Goal: Information Seeking & Learning: Learn about a topic

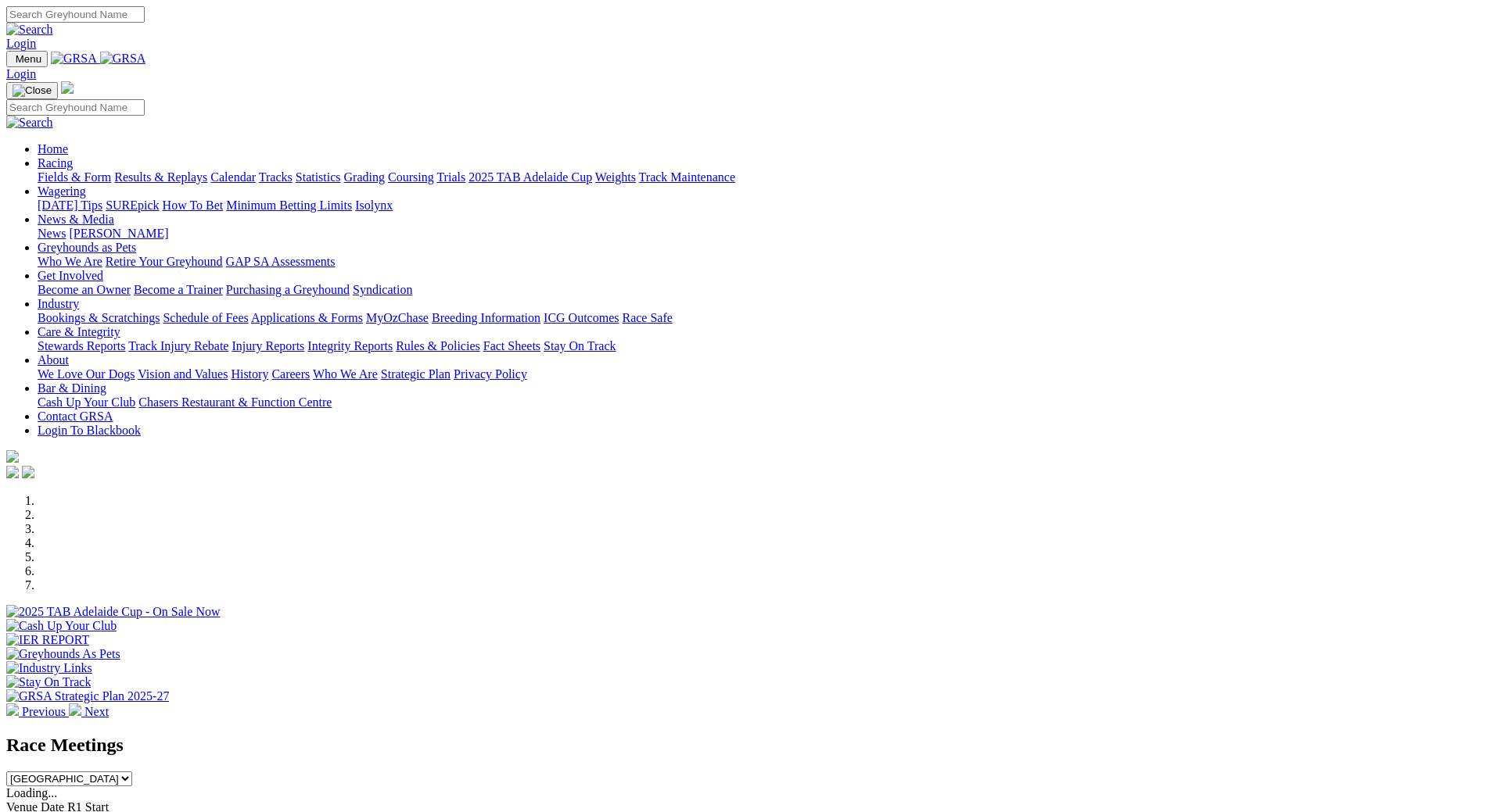
scroll to position [313, 0]
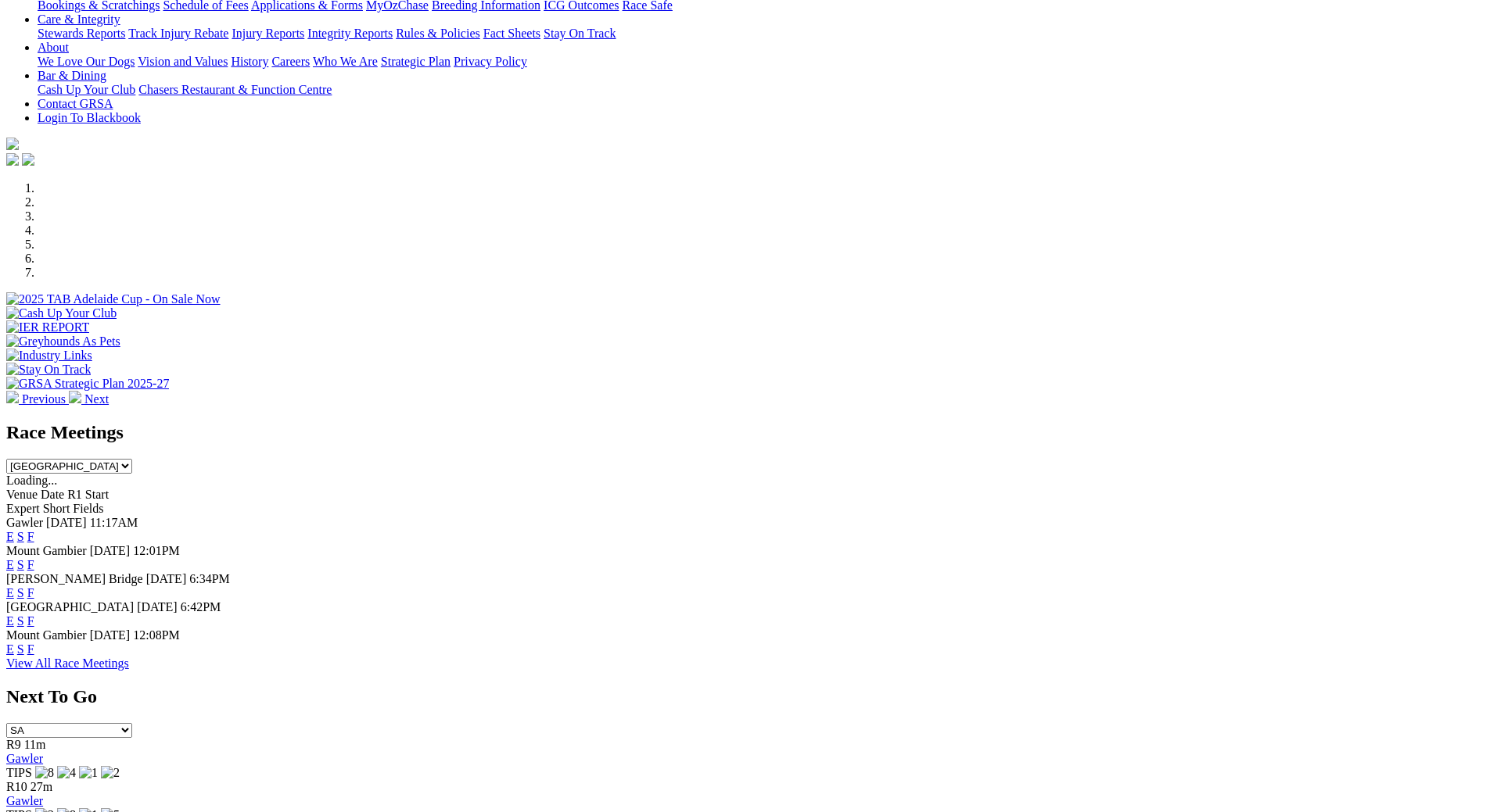
click at [14, 615] on link "E" at bounding box center [11, 621] width 8 height 13
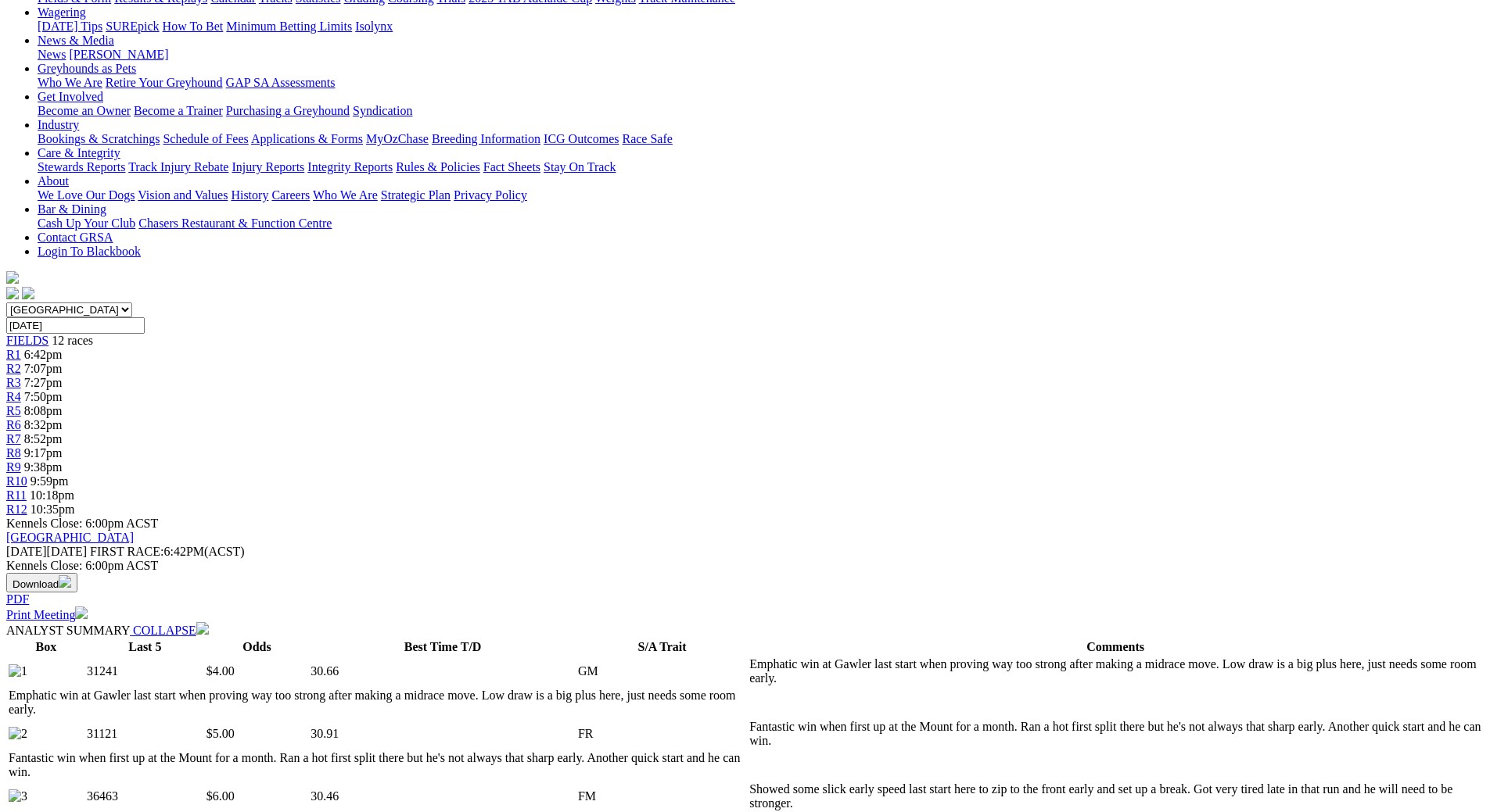
scroll to position [235, 0]
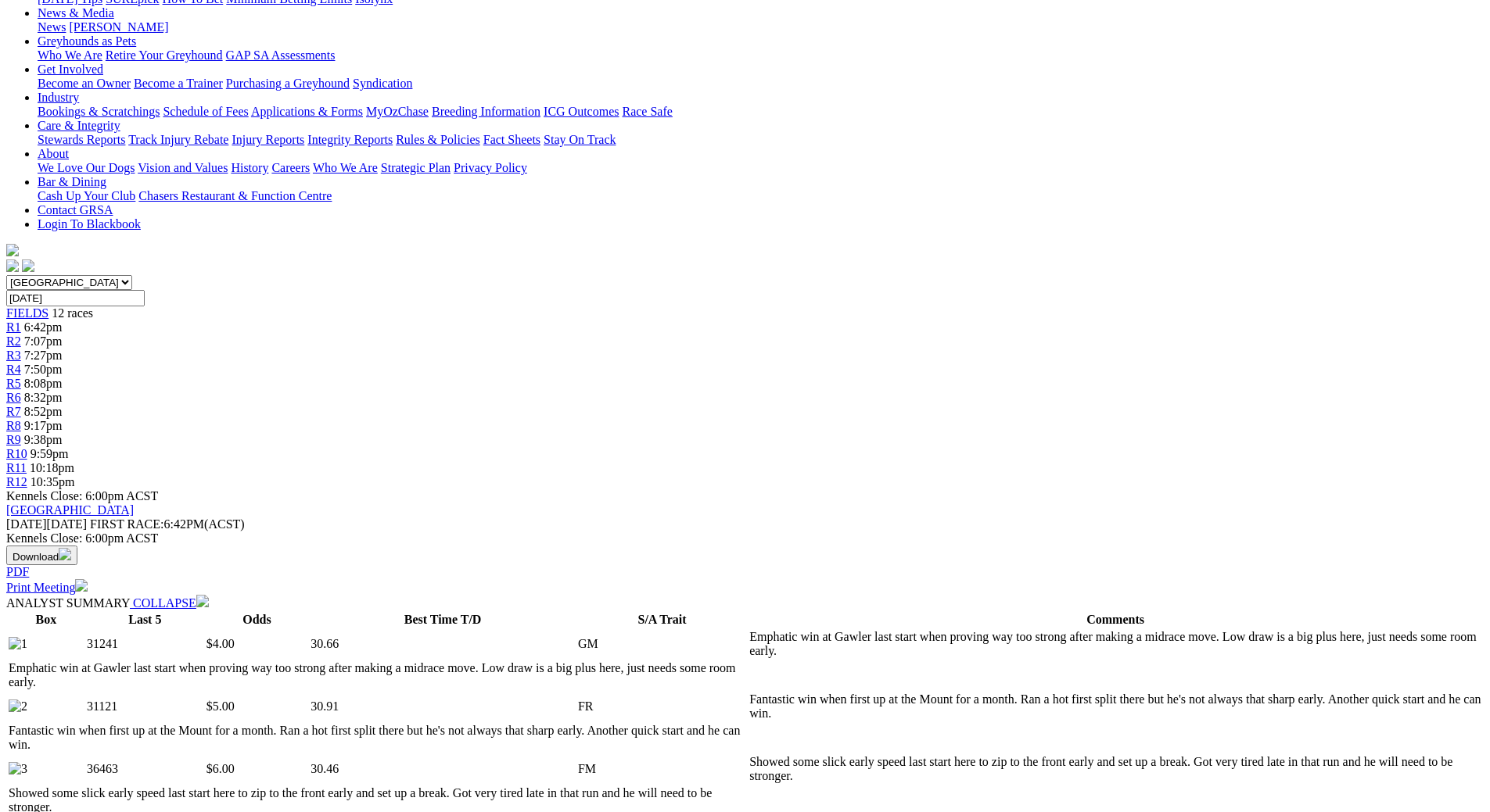
drag, startPoint x: 312, startPoint y: 437, endPoint x: 580, endPoint y: 447, distance: 268.2
drag, startPoint x: 309, startPoint y: 443, endPoint x: 579, endPoint y: 443, distance: 270.0
copy div "GREYHOUNDS AS PETS STAKE CTA Division1"
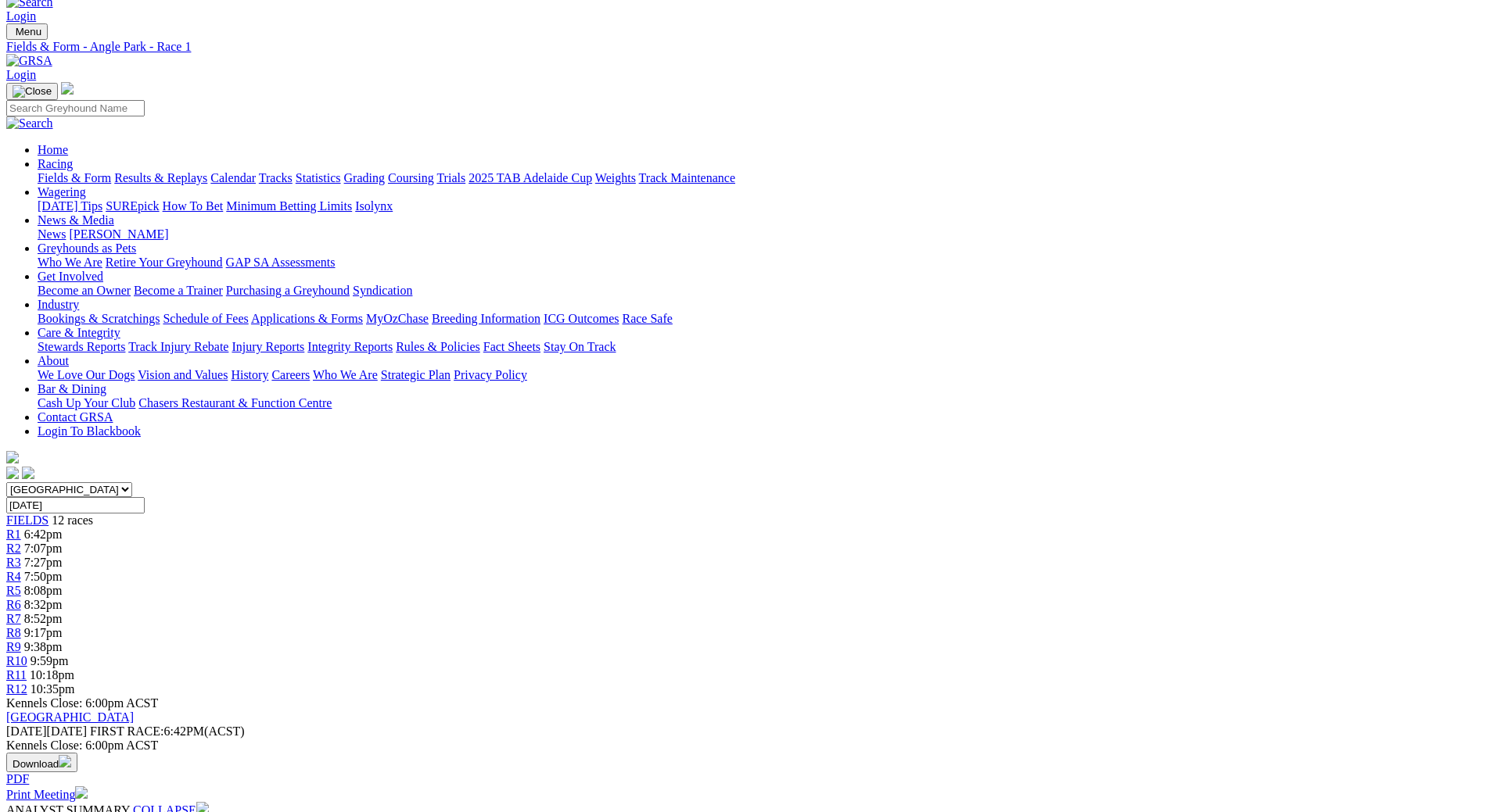
scroll to position [0, 0]
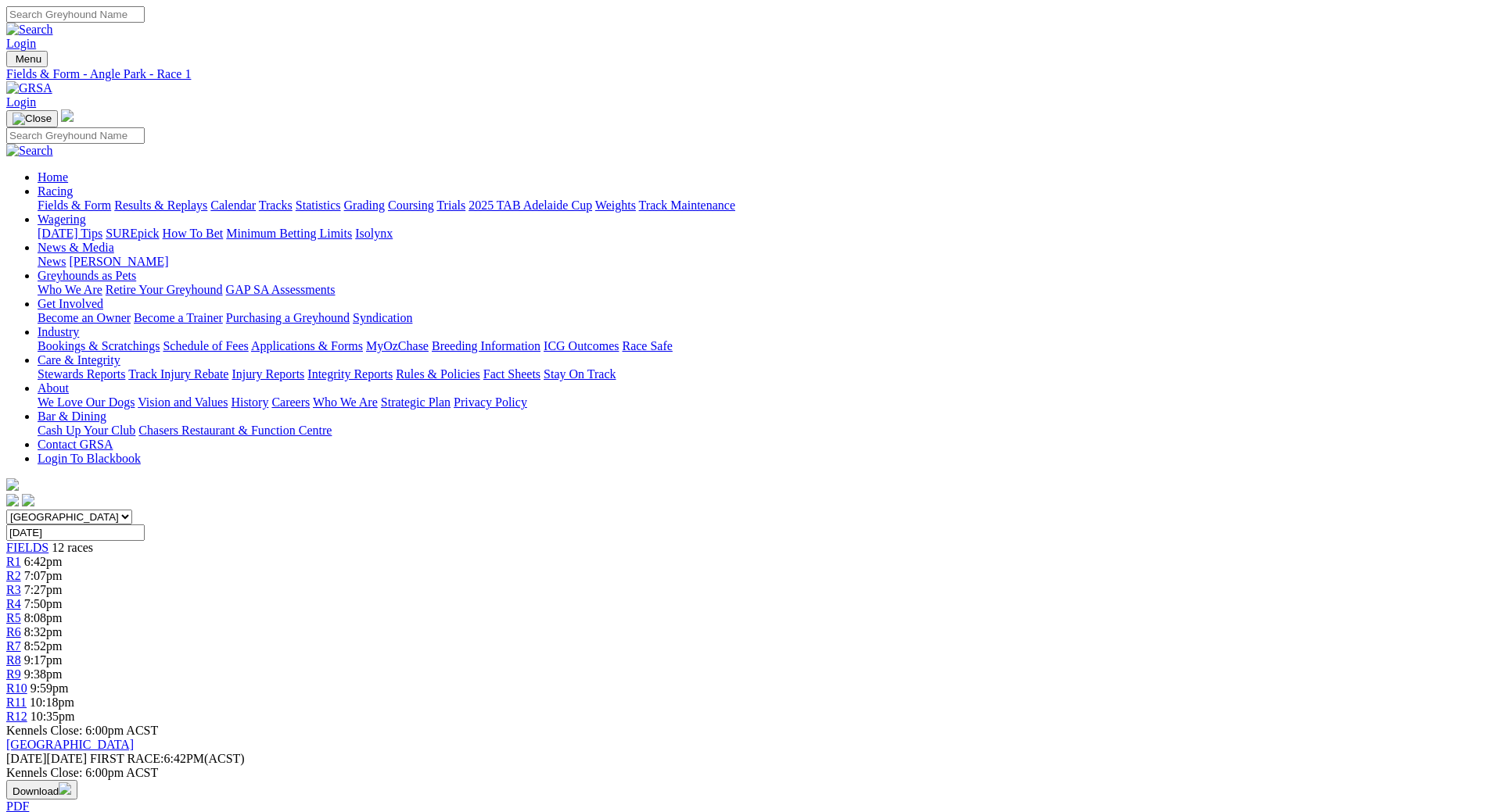
click at [93, 541] on span "12 races" at bounding box center [72, 547] width 41 height 13
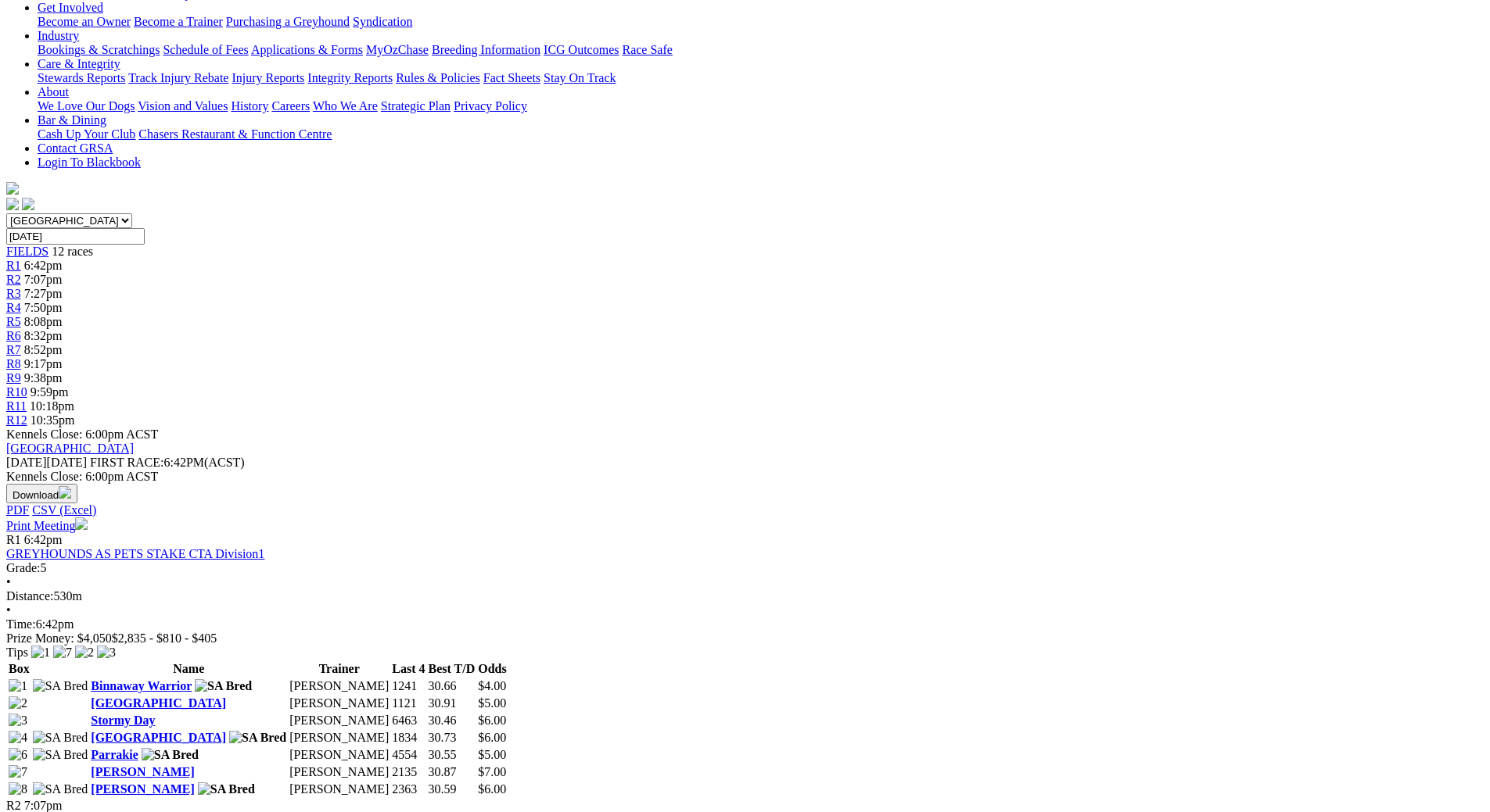
scroll to position [157, 0]
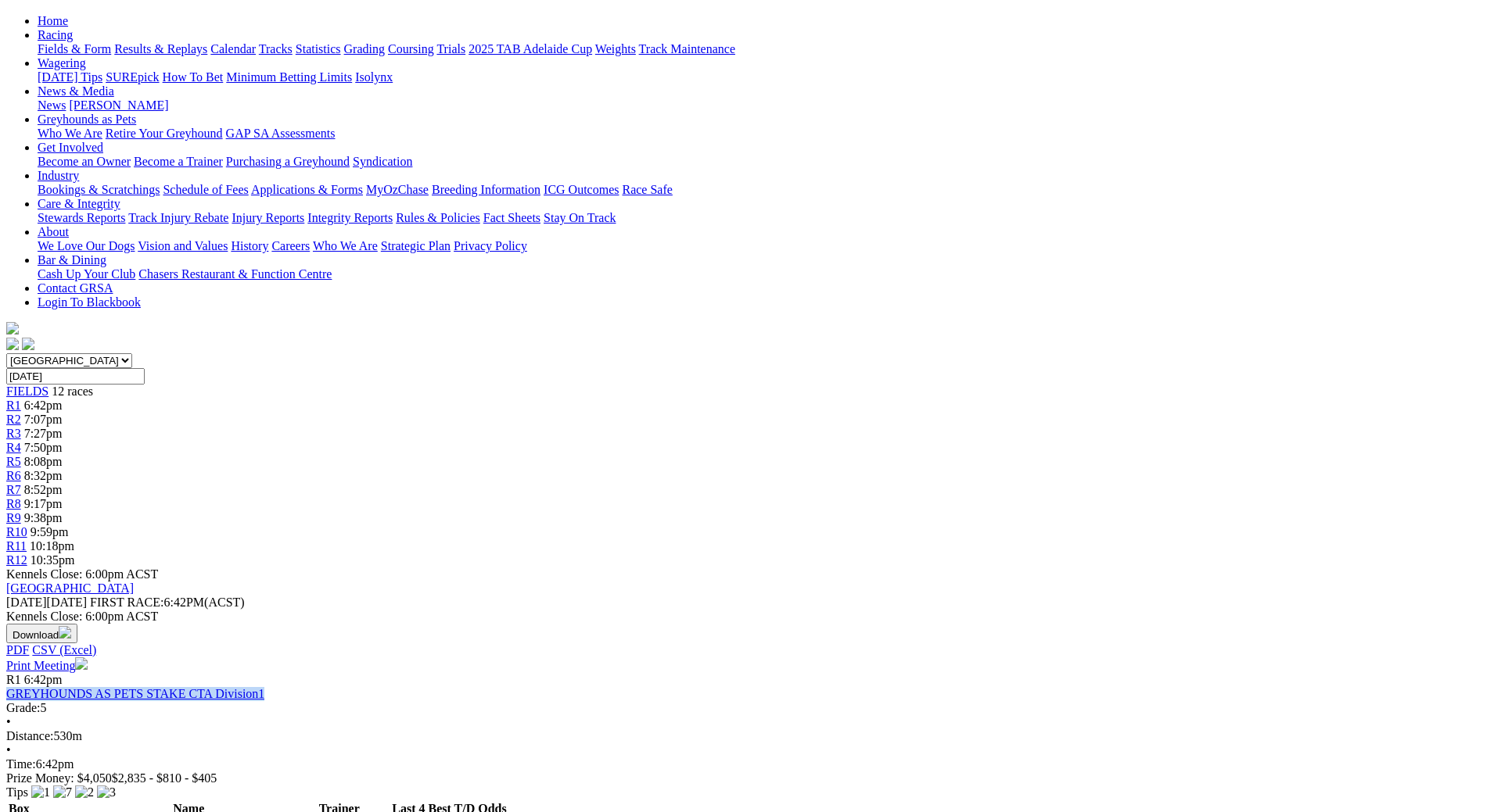
drag, startPoint x: 524, startPoint y: 238, endPoint x: 305, endPoint y: 239, distance: 219.0
click at [305, 687] on div "GREYHOUNDS AS PETS STAKE CTA Division1" at bounding box center [745, 693] width 1478 height 14
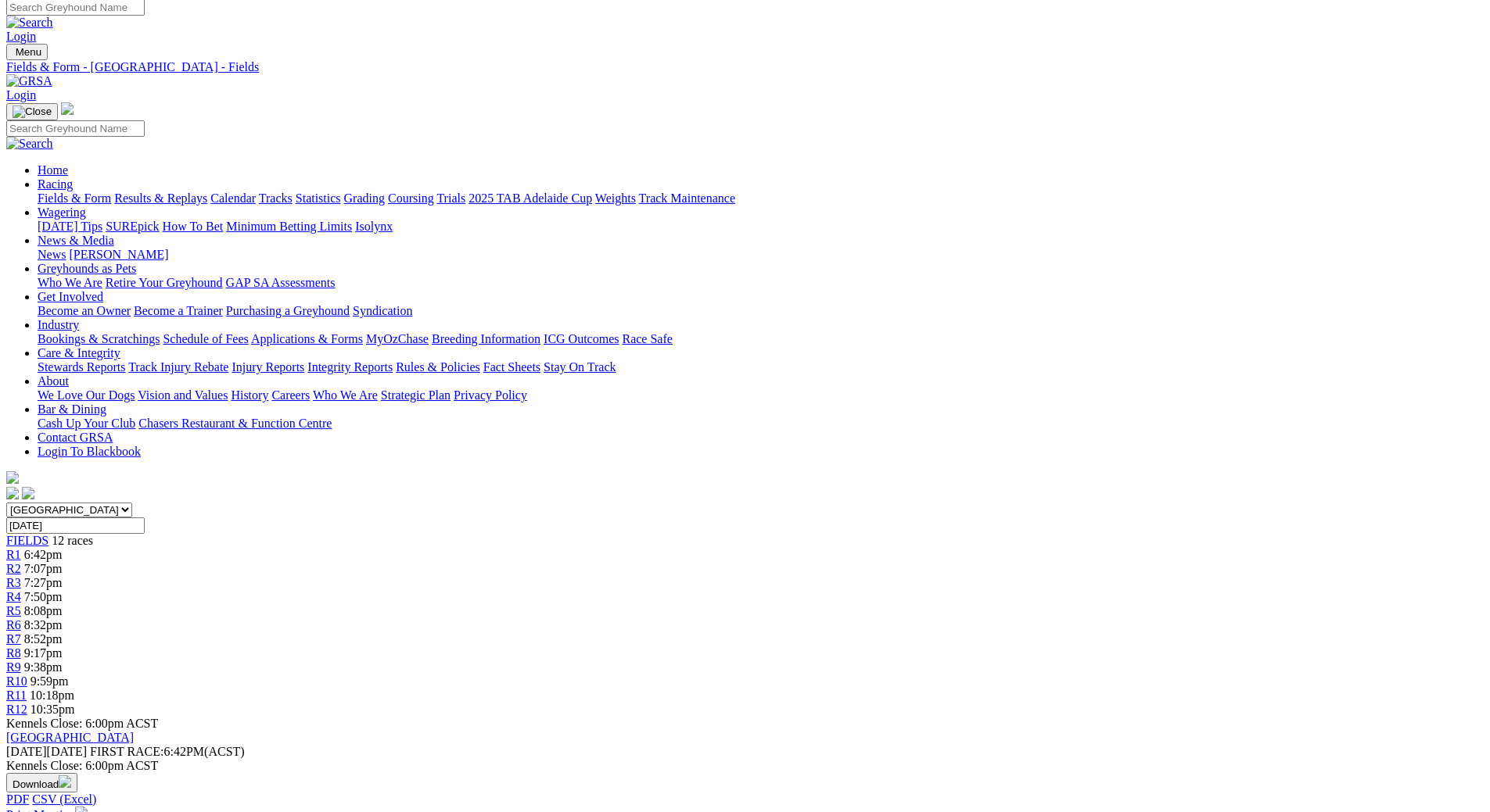
scroll to position [0, 0]
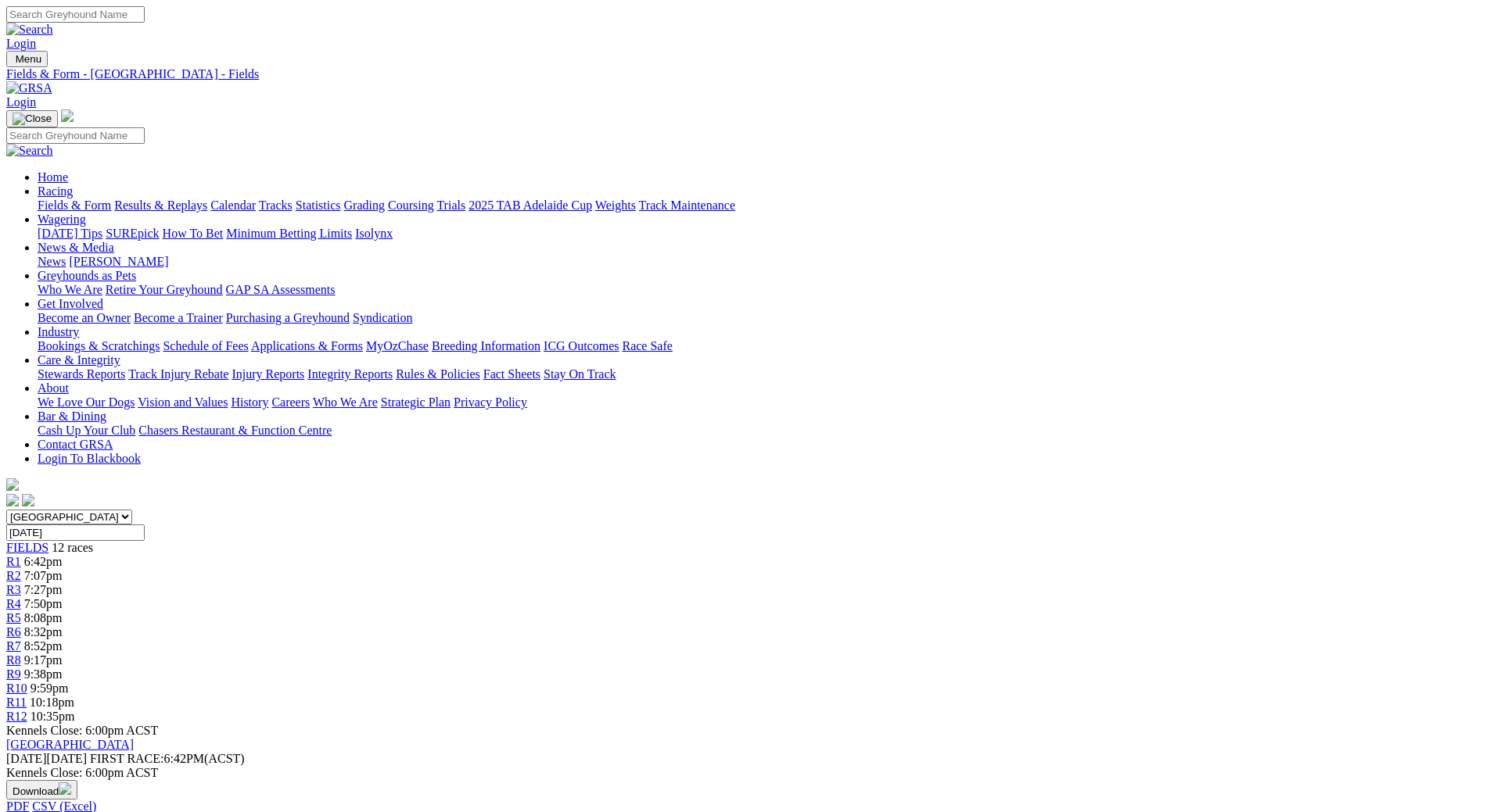
drag, startPoint x: 278, startPoint y: 412, endPoint x: 249, endPoint y: 412, distance: 29.0
copy span "6:42pm"
drag, startPoint x: 799, startPoint y: 417, endPoint x: 769, endPoint y: 416, distance: 30.0
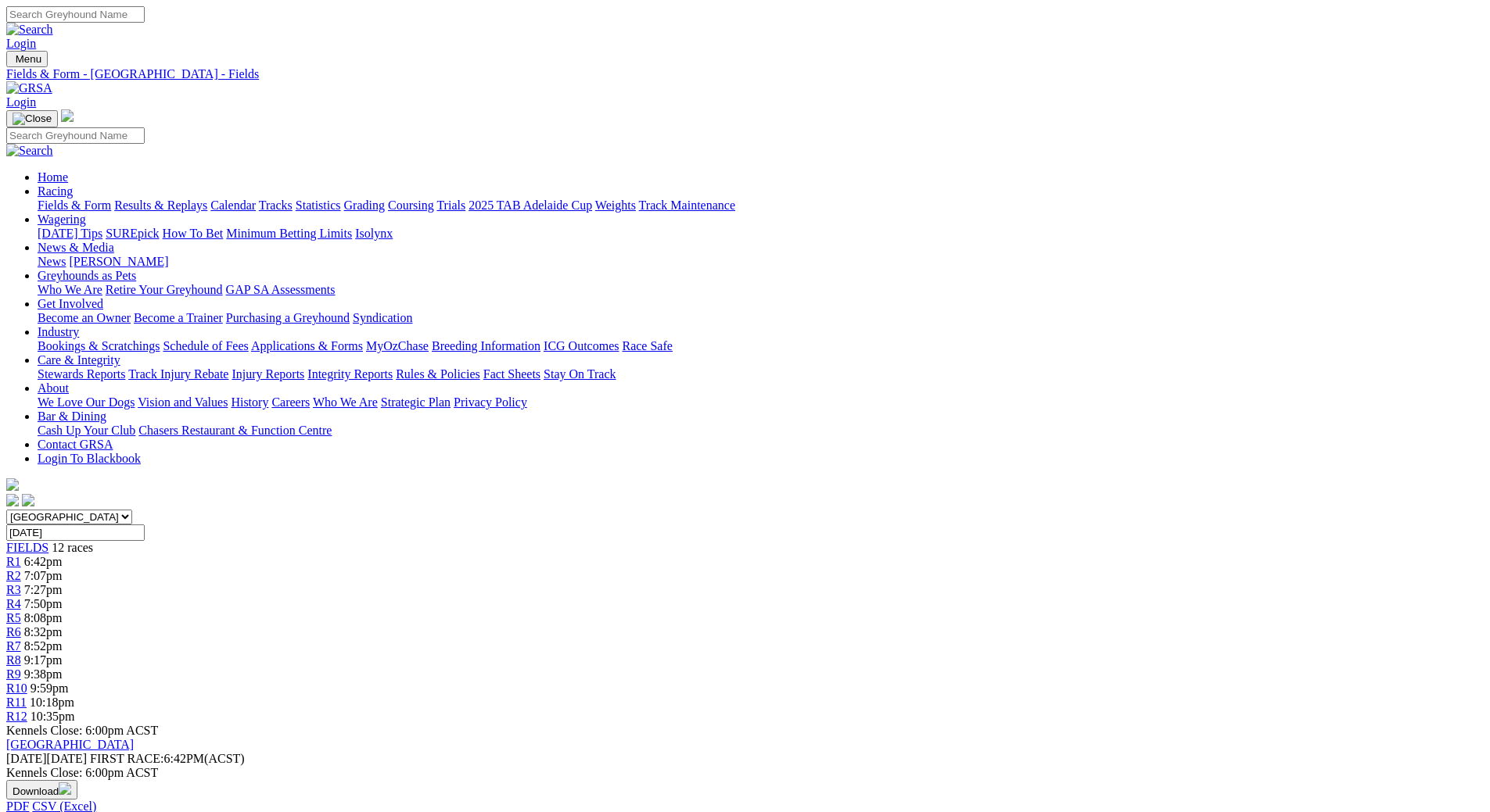
copy span "7:07pm"
drag, startPoint x: 1091, startPoint y: 396, endPoint x: 825, endPoint y: 391, distance: 266.0
copy link "2025 TAB SA COUNTRY CUP Open Series F CTA Division"
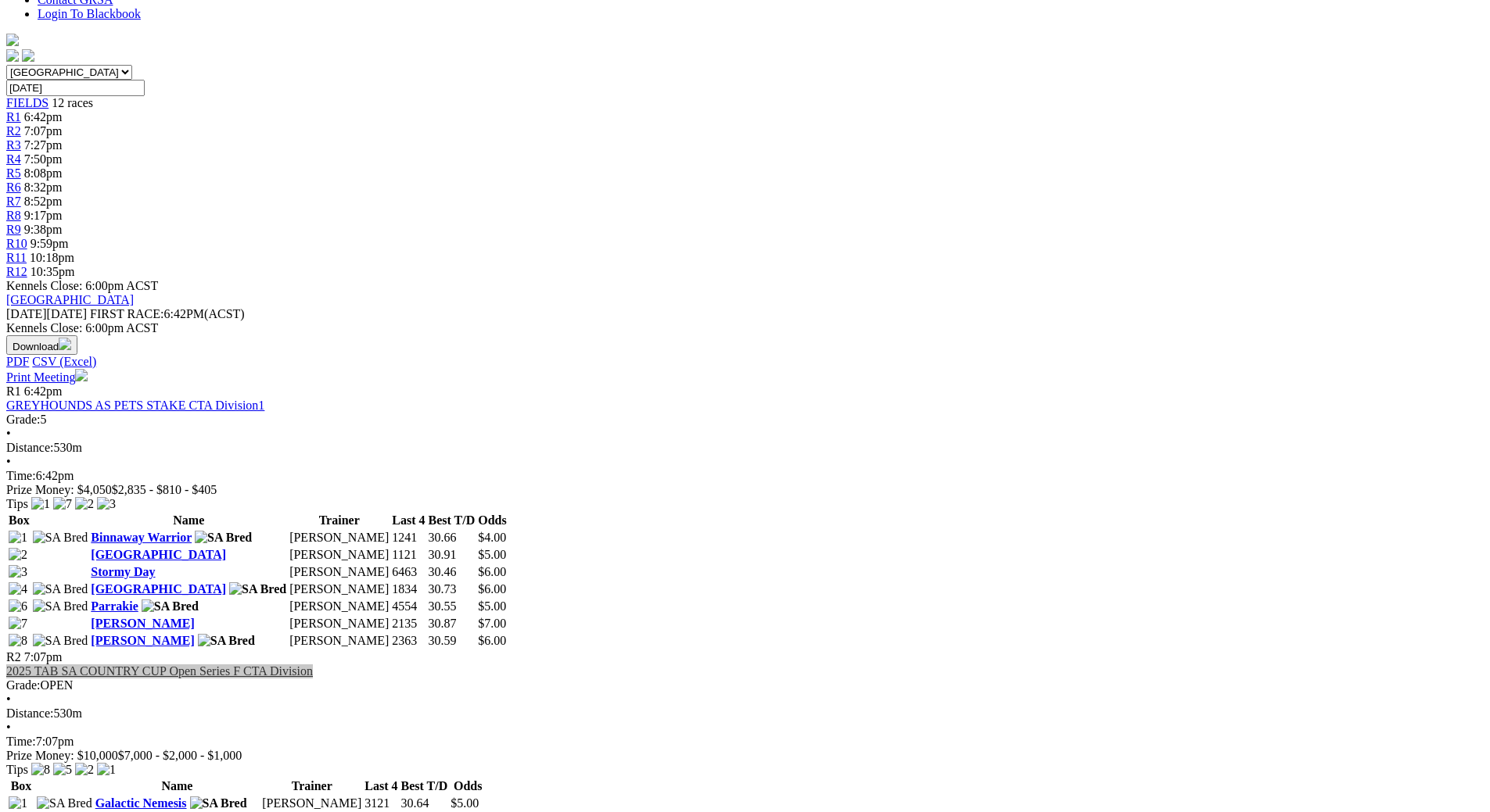
scroll to position [547, 0]
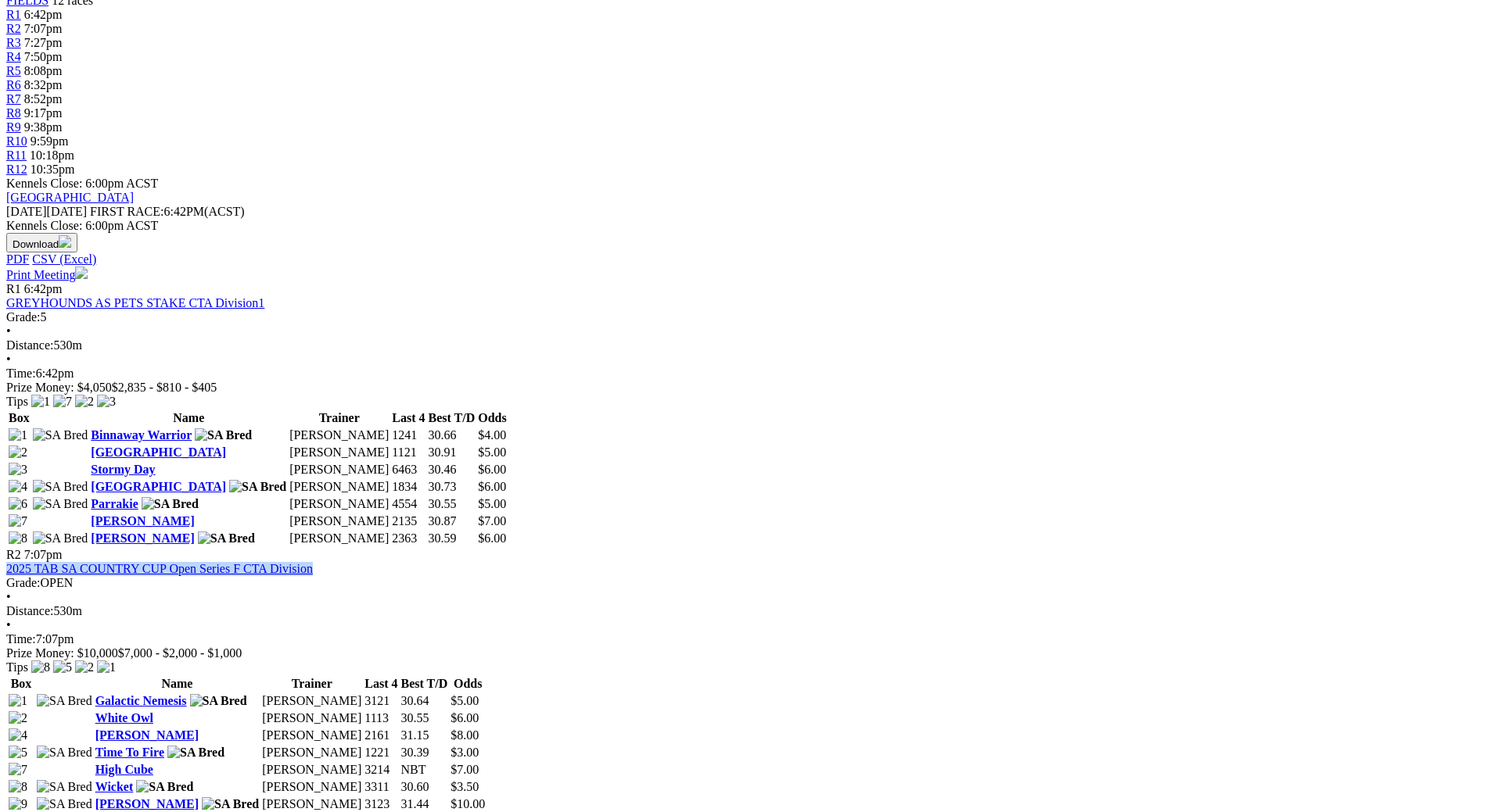
drag, startPoint x: 279, startPoint y: 262, endPoint x: 250, endPoint y: 262, distance: 29.0
copy span "7:27pm"
drag, startPoint x: 509, startPoint y: 237, endPoint x: 305, endPoint y: 236, distance: 204.0
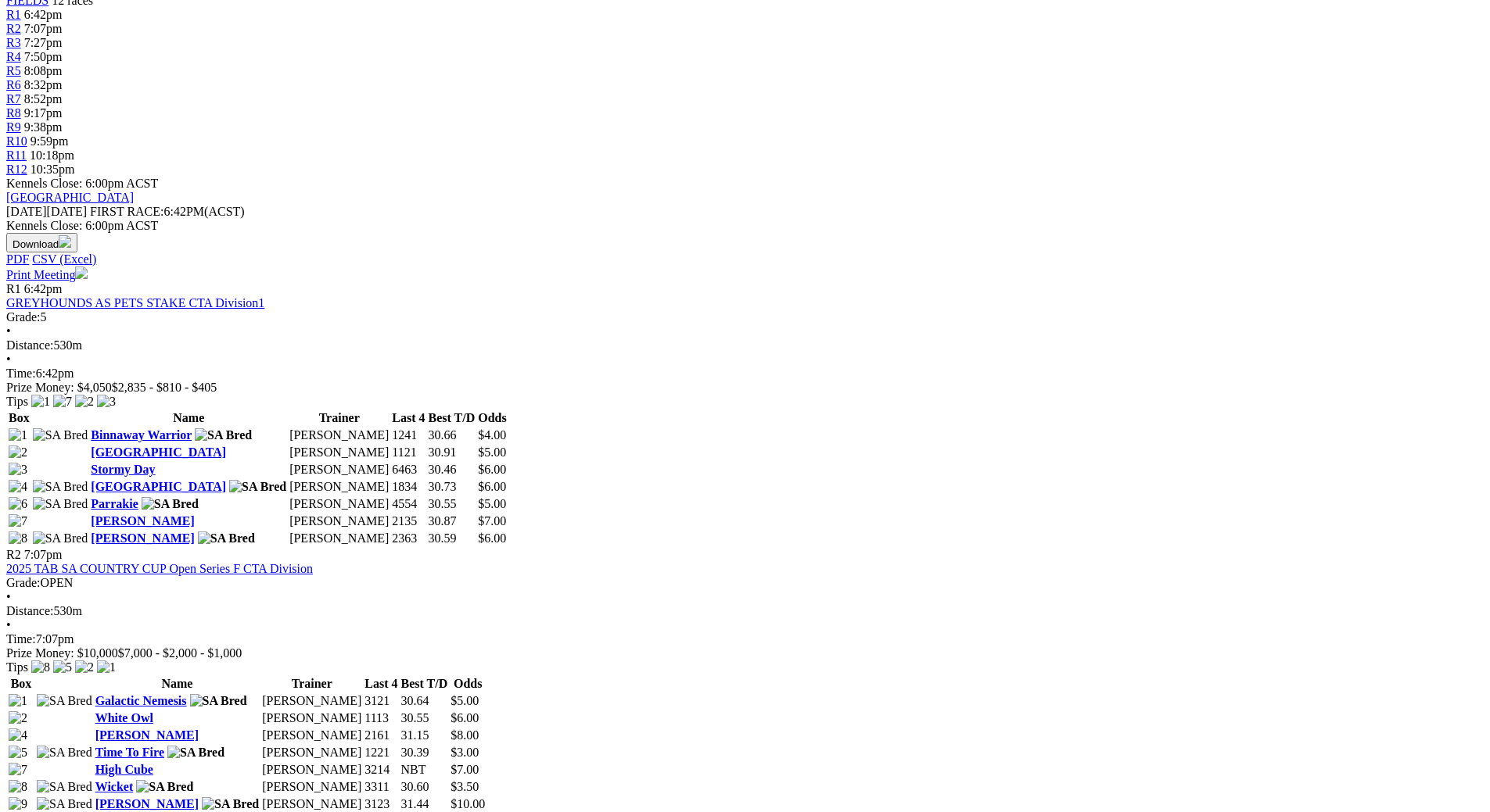
copy link "VALE [PERSON_NAME] STAKE CTA Division1"
drag, startPoint x: 798, startPoint y: 263, endPoint x: 769, endPoint y: 263, distance: 29.0
copy span "7:50pm"
drag, startPoint x: 1020, startPoint y: 239, endPoint x: 825, endPoint y: 240, distance: 195.0
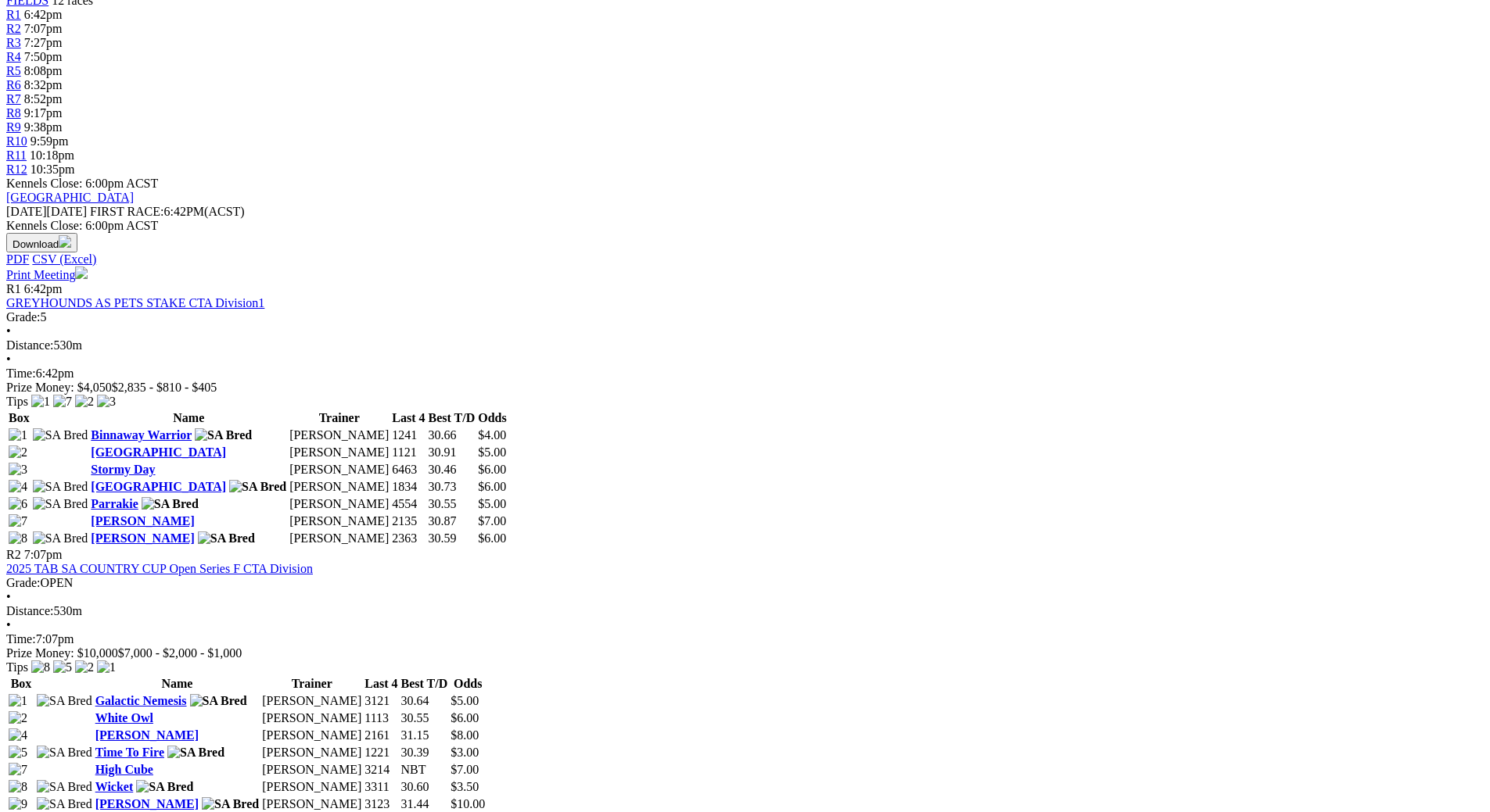
copy link "2025 TAB Premier's Cup F CTA Division1"
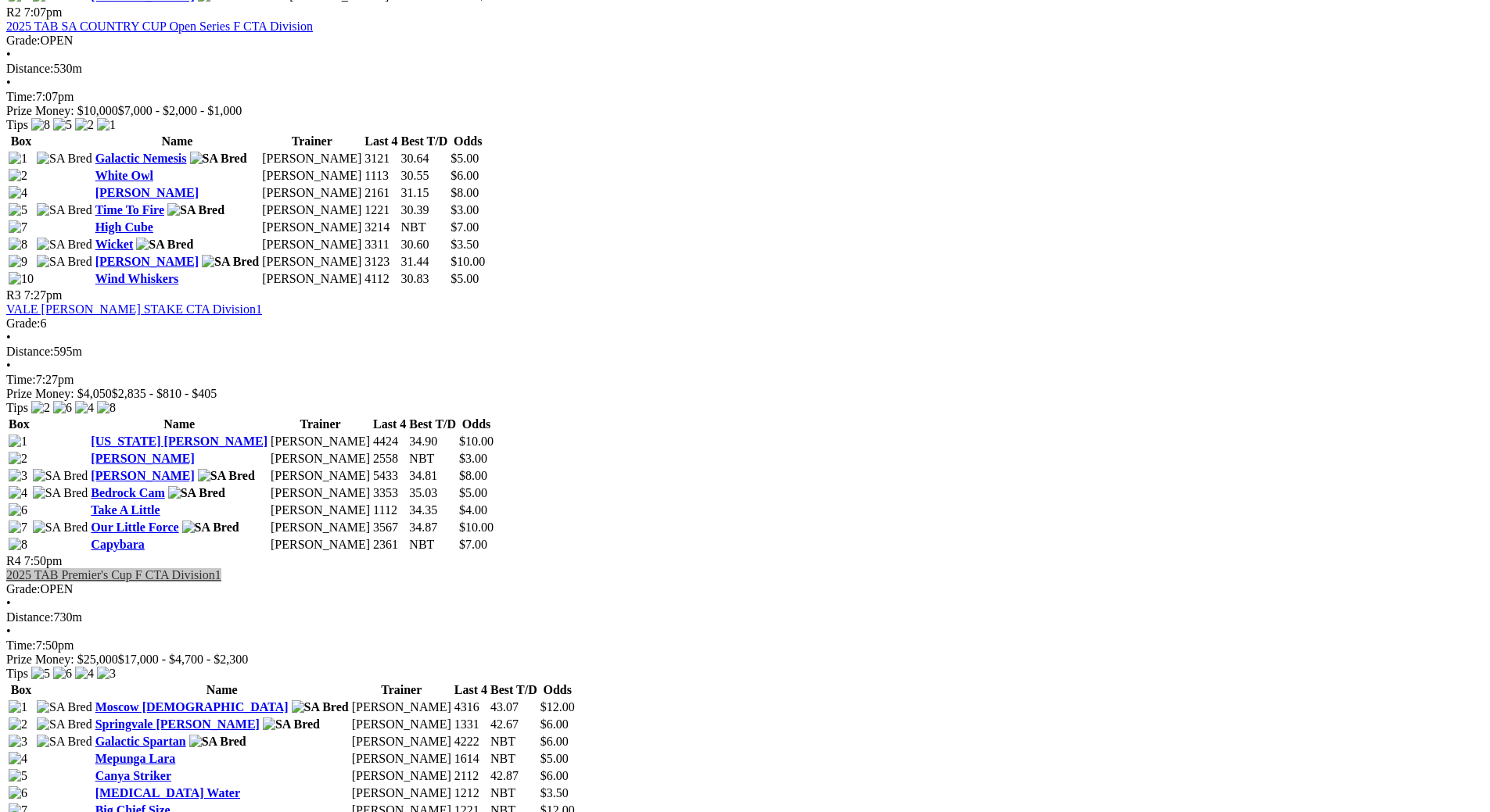
scroll to position [1095, 0]
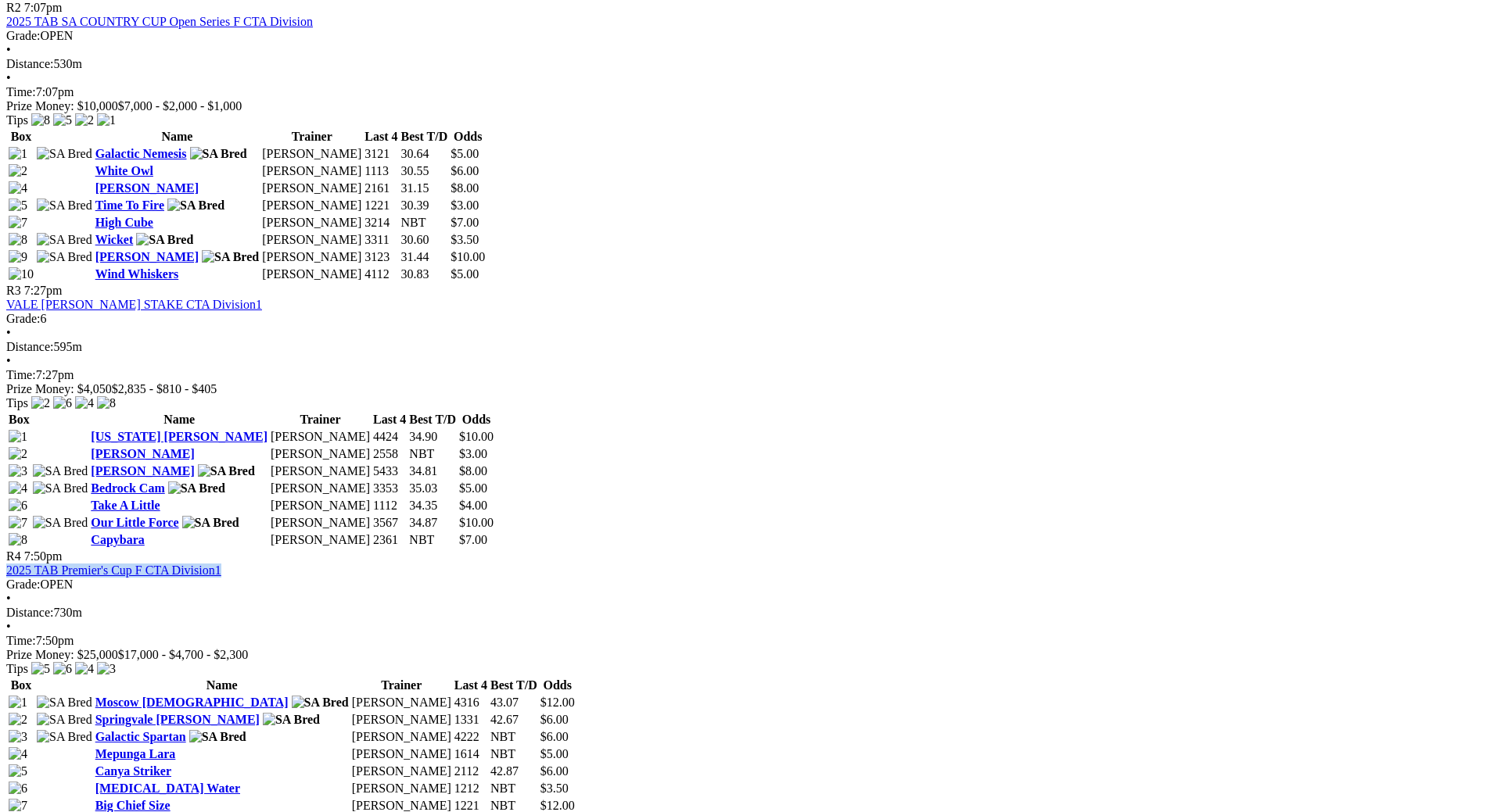
drag, startPoint x: 279, startPoint y: 179, endPoint x: 247, endPoint y: 179, distance: 32.0
copy span "8:08pm"
drag, startPoint x: 506, startPoint y: 158, endPoint x: 305, endPoint y: 153, distance: 201.1
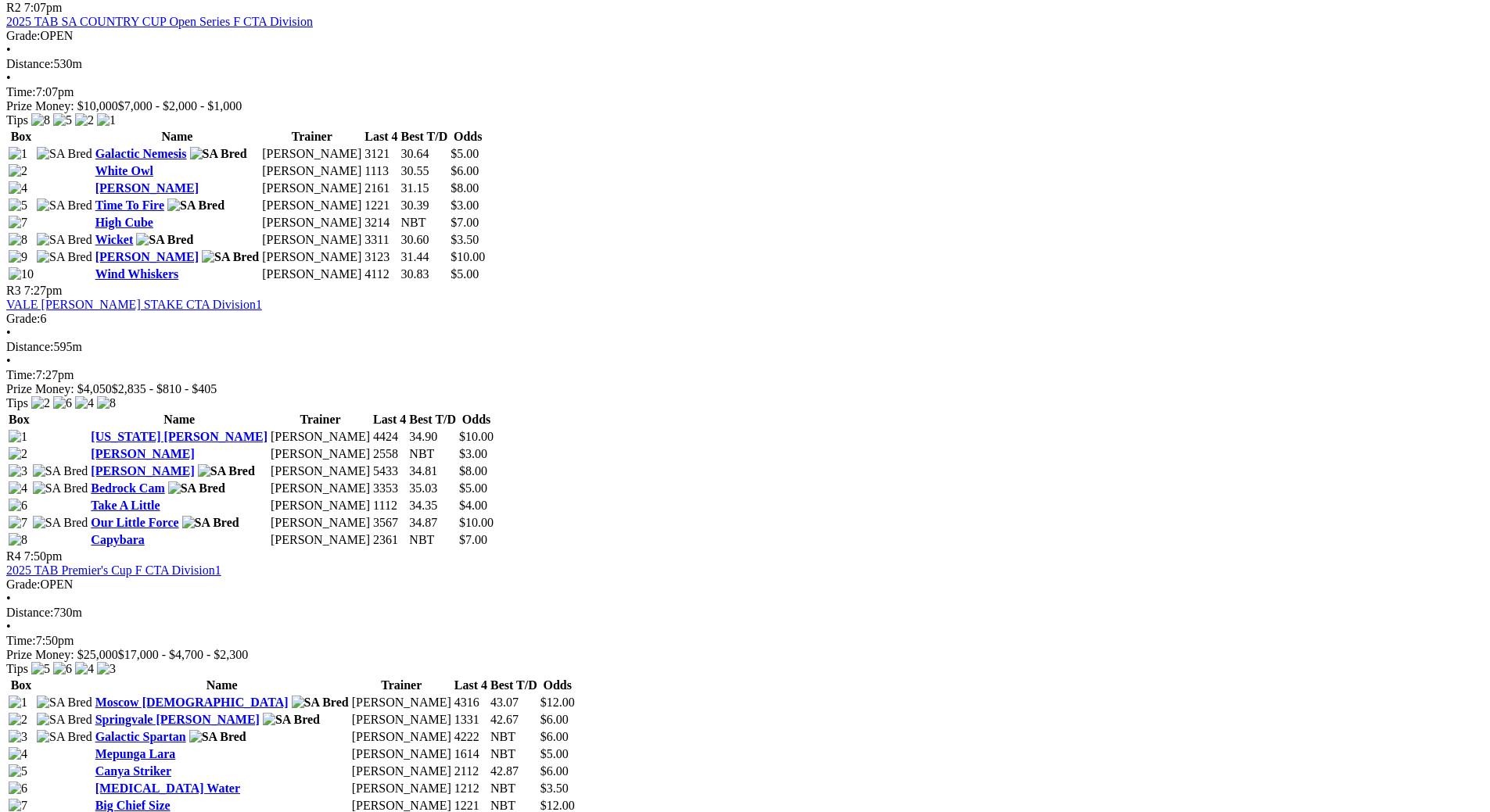
copy link "2025 TAB Piping Shrike F CTA Division1"
drag, startPoint x: 802, startPoint y: 177, endPoint x: 769, endPoint y: 177, distance: 33.0
copy span "8:32pm"
drag, startPoint x: 1029, startPoint y: 156, endPoint x: 822, endPoint y: 155, distance: 207.0
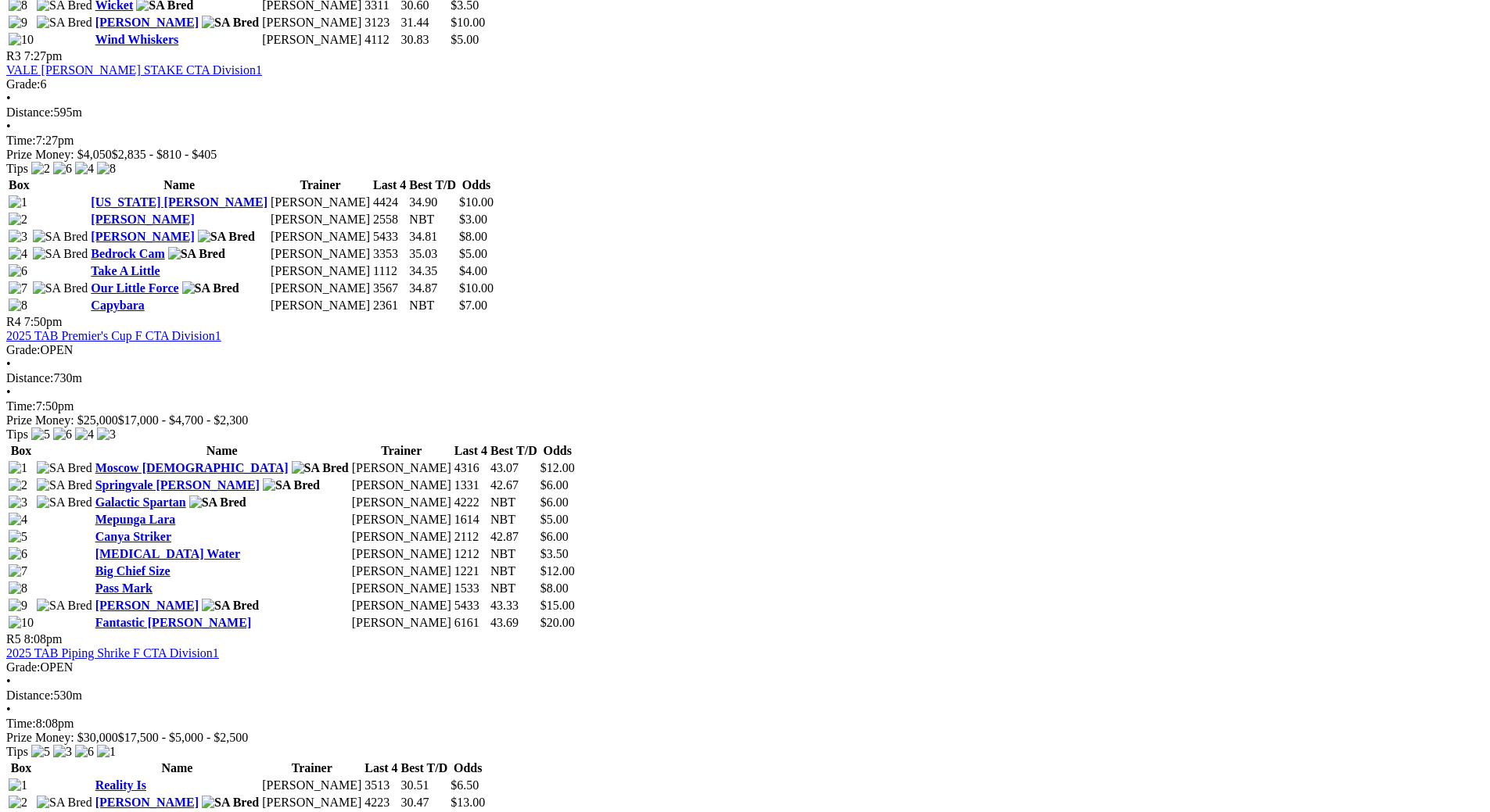
drag, startPoint x: 280, startPoint y: 408, endPoint x: 250, endPoint y: 408, distance: 30.0
drag, startPoint x: 509, startPoint y: 381, endPoint x: 306, endPoint y: 383, distance: 203.0
drag, startPoint x: 799, startPoint y: 404, endPoint x: 772, endPoint y: 405, distance: 27.0
